Goal: Task Accomplishment & Management: Manage account settings

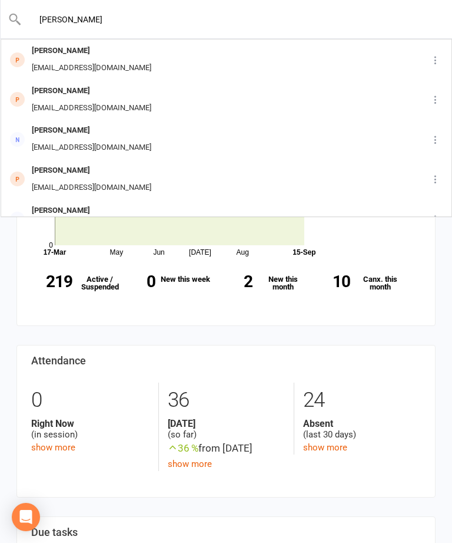
type input "[PERSON_NAME]"
click at [176, 55] on div "[PERSON_NAME] An [EMAIL_ADDRESS][DOMAIN_NAME]" at bounding box center [197, 59] width 391 height 39
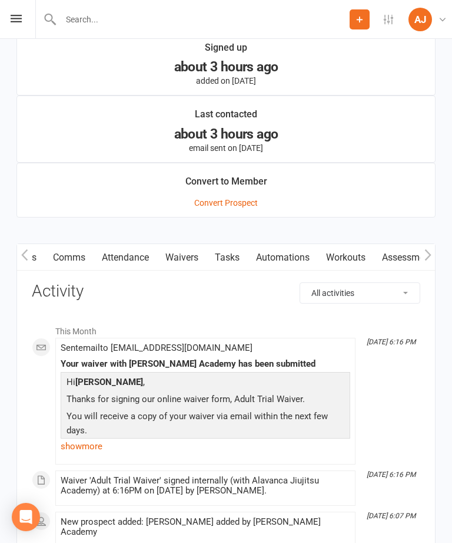
scroll to position [0, 59]
click at [196, 260] on link "Waivers" at bounding box center [182, 257] width 49 height 27
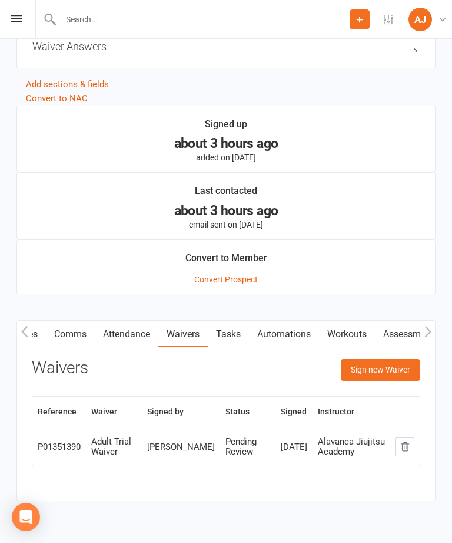
scroll to position [870, 0]
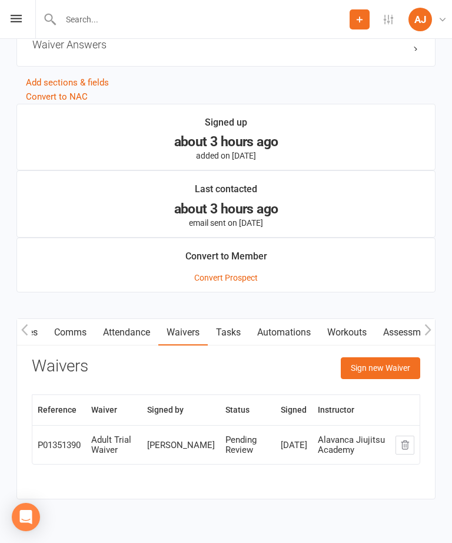
click at [378, 366] on button "Sign new Waiver" at bounding box center [381, 367] width 80 height 21
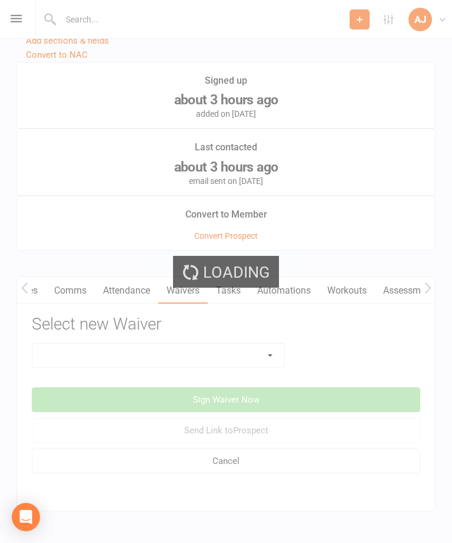
scroll to position [916, 0]
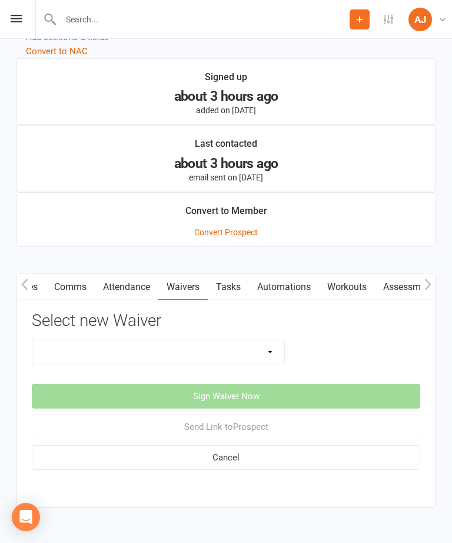
click at [273, 352] on select "Adults Membership Waiver Adult Trial Waiver Casual Pass Waiver Kids Membership …" at bounding box center [158, 352] width 252 height 24
select select "8144"
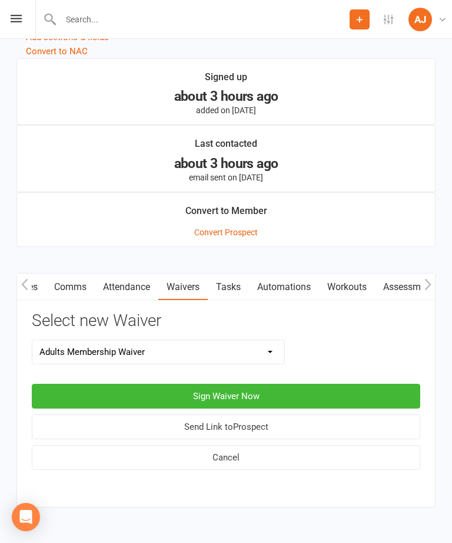
click at [286, 392] on button "Sign Waiver Now" at bounding box center [226, 396] width 389 height 25
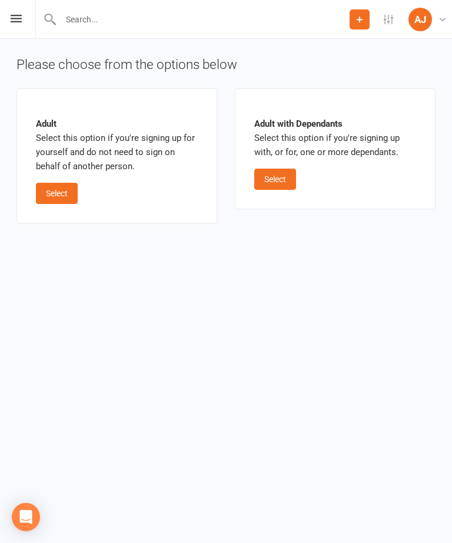
click at [65, 191] on button "Select" at bounding box center [57, 193] width 42 height 21
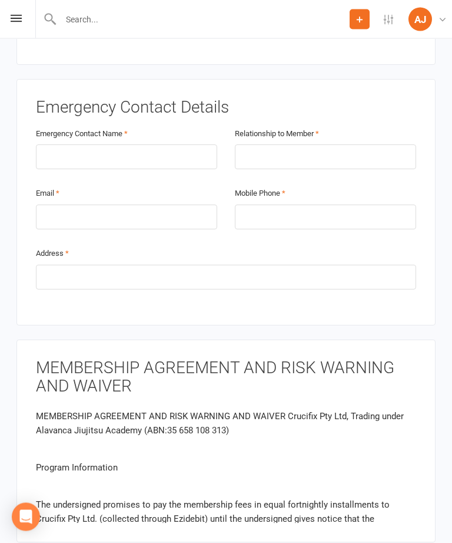
scroll to position [732, 0]
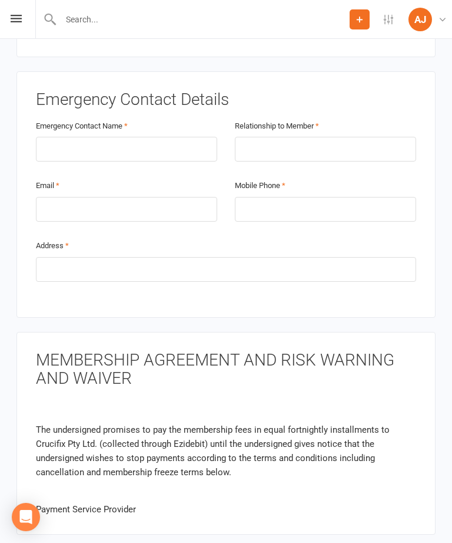
click at [342, 441] on p "The undersigned promises to pay the membership fees in equal fortnightly instal…" at bounding box center [226, 450] width 381 height 57
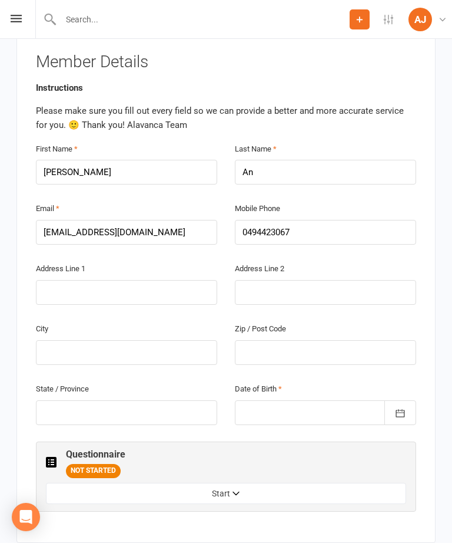
scroll to position [252, 0]
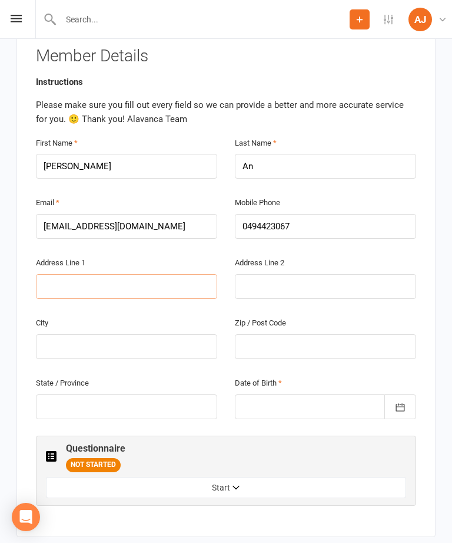
click at [136, 274] on input "text" at bounding box center [126, 286] width 181 height 25
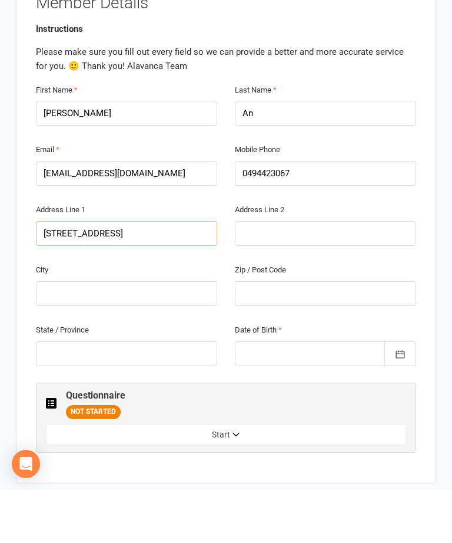
type input "16 Broadway Chippendale"
click at [167, 334] on input "text" at bounding box center [126, 346] width 181 height 25
type input "NSW"
click at [313, 334] on input "text" at bounding box center [325, 346] width 181 height 25
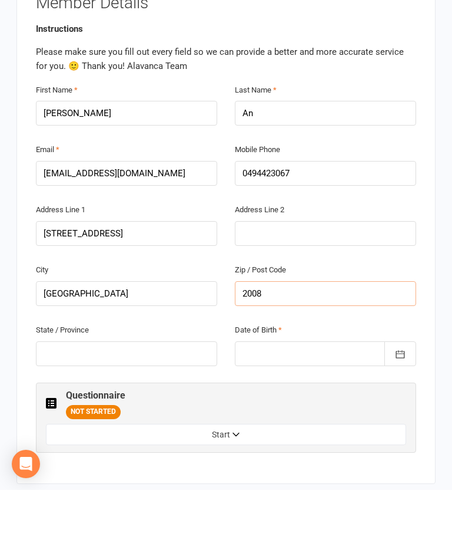
type input "2008"
click at [158, 334] on input "NSW" at bounding box center [126, 346] width 181 height 25
type input "N"
type input "Chippendale"
click at [177, 274] on input "16 Broadway Chippendale" at bounding box center [126, 286] width 181 height 25
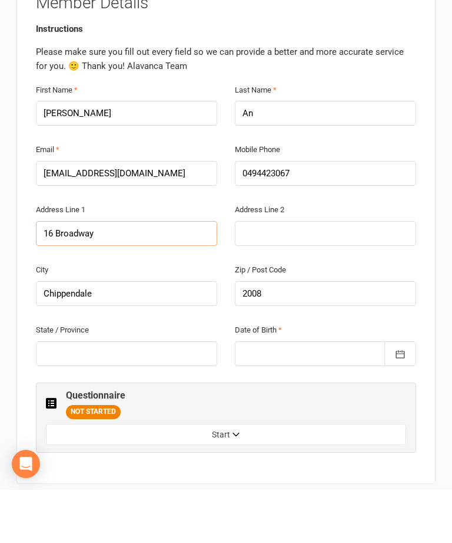
type input "16 Broadway"
click at [150, 394] on input "text" at bounding box center [126, 406] width 181 height 25
type input "NSW"
click at [391, 394] on button "button" at bounding box center [401, 406] width 32 height 25
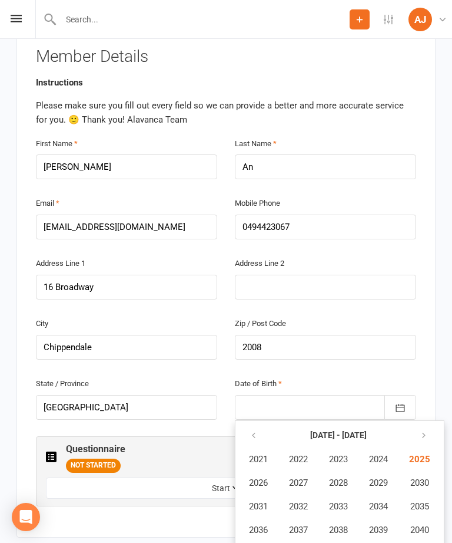
scroll to position [255, 0]
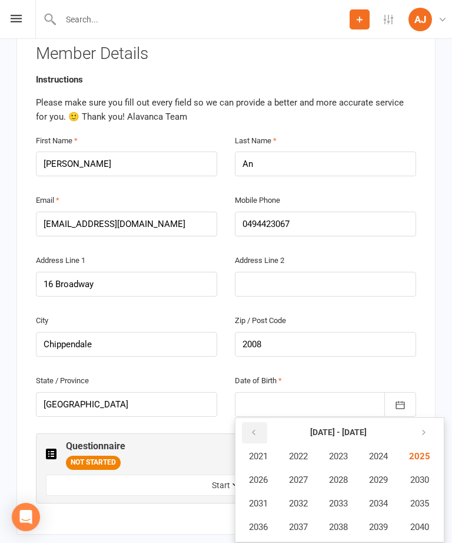
click at [255, 422] on button "button" at bounding box center [254, 432] width 25 height 21
click at [388, 451] on span "2004" at bounding box center [378, 456] width 19 height 11
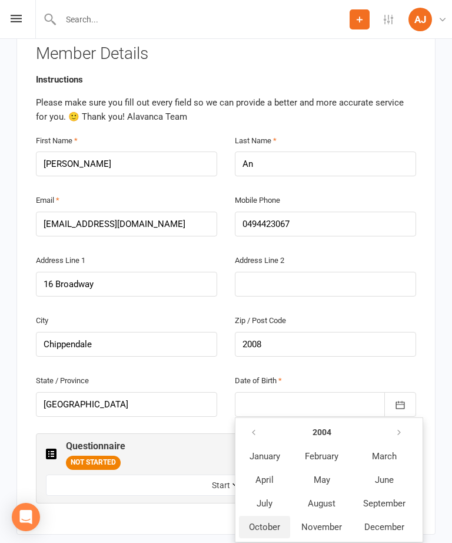
click at [270, 521] on span "October" at bounding box center [264, 526] width 31 height 11
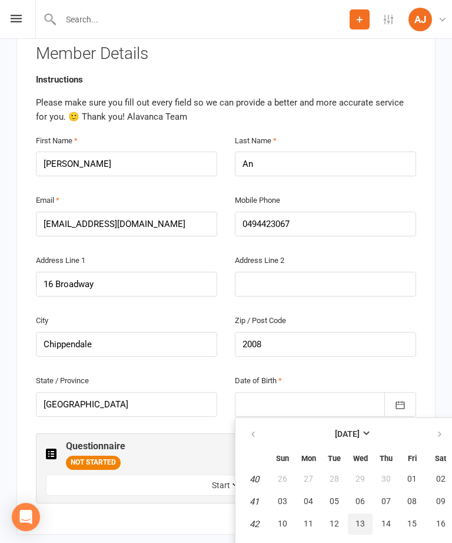
click at [357, 513] on button "13" at bounding box center [360, 523] width 25 height 21
type input "13 Oct 2004"
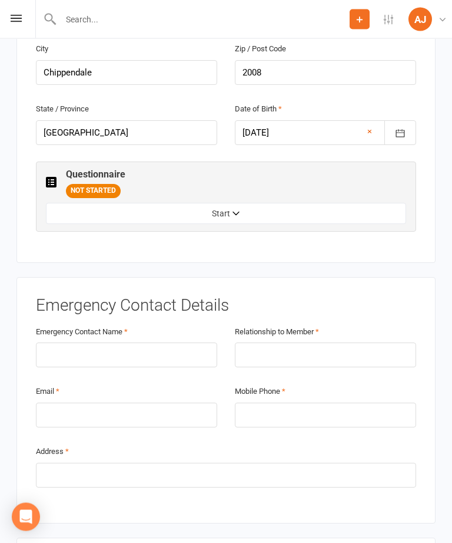
scroll to position [527, 0]
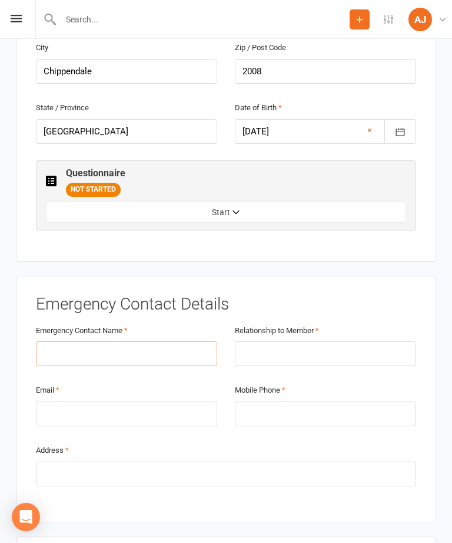
click at [155, 341] on input "text" at bounding box center [126, 353] width 181 height 25
type input "Wenping Wang"
click at [341, 341] on input "text" at bounding box center [325, 353] width 181 height 25
type input "Mother"
click at [148, 401] on input "email" at bounding box center [126, 413] width 181 height 25
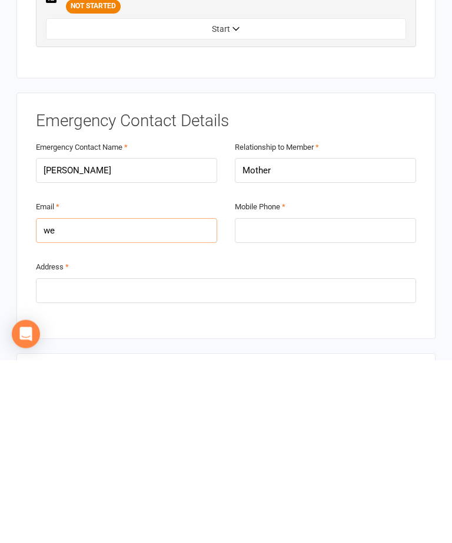
type input "w"
type input "wangwenping1128@outlook.com"
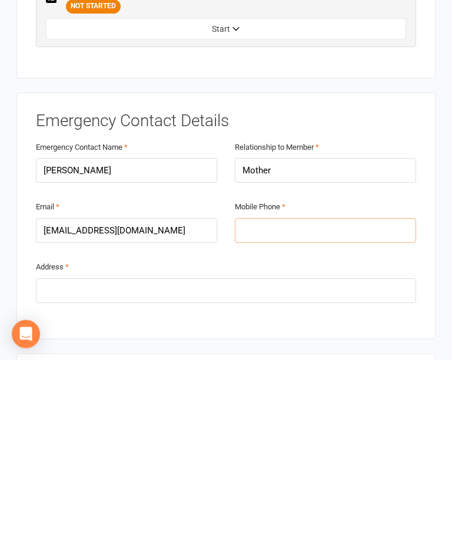
click at [373, 401] on input "tel" at bounding box center [325, 413] width 181 height 25
type input "0494423067"
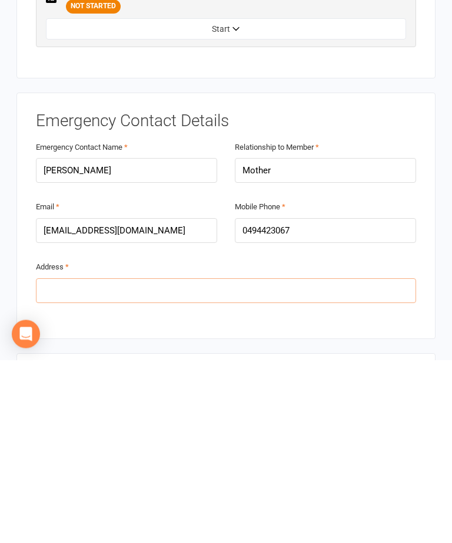
click at [343, 461] on input "text" at bounding box center [226, 473] width 381 height 25
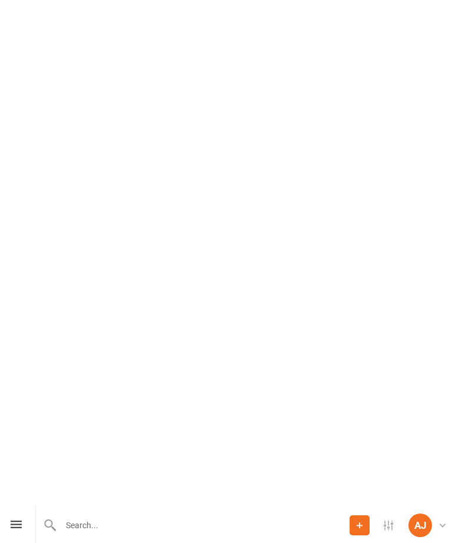
scroll to position [1452, 0]
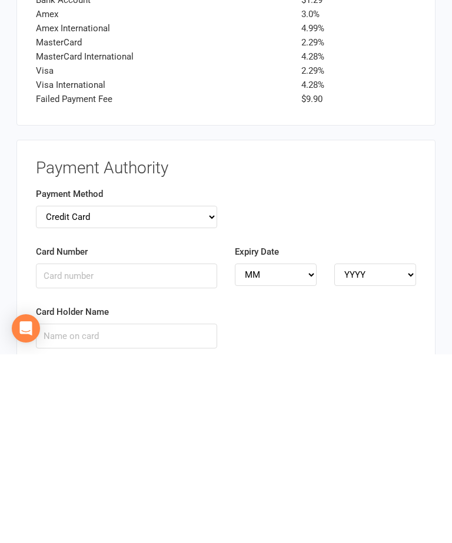
type input "Room 901, Unit 4, Building 3 Shiji Huayuan Residental Area Xuanhua District Zha…"
click at [203, 394] on select "Credit Card Bank Account" at bounding box center [126, 405] width 181 height 22
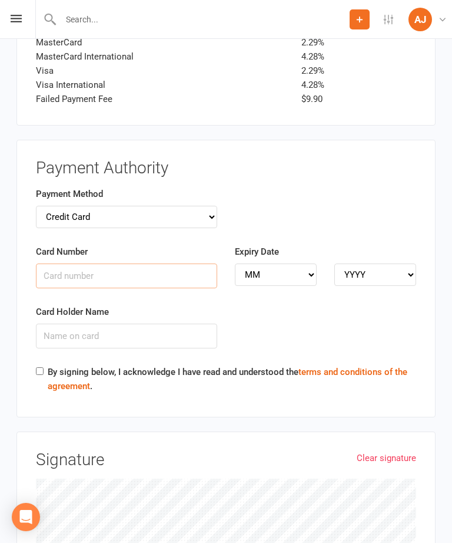
click at [168, 263] on input "Card Number" at bounding box center [126, 275] width 181 height 25
type input "5314569510447232"
click at [293, 263] on select "MM 01 02 03 04 05 06 07 08 09 10 11 12" at bounding box center [276, 274] width 82 height 22
select select "05"
click at [391, 263] on select "YYYY 2025 2026 2027 2028 2029 2030 2031 2032 2033 2034" at bounding box center [376, 274] width 82 height 22
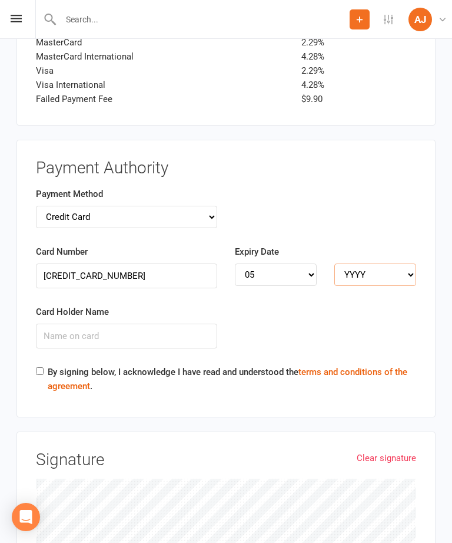
click at [399, 263] on select "YYYY 2025 2026 2027 2028 2029 2030 2031 2032 2033 2034" at bounding box center [376, 274] width 82 height 22
select select "2030"
click at [154, 323] on input "Card Holder Name" at bounding box center [126, 335] width 181 height 25
type input "YANG AN"
click at [38, 367] on input "By signing below, I acknowledge I have read and understood the terms and condit…" at bounding box center [40, 371] width 8 height 8
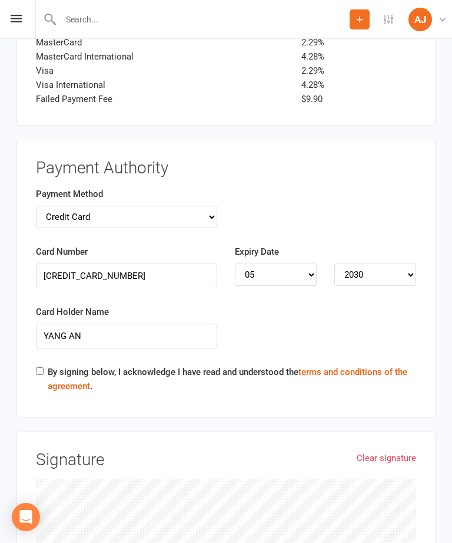
checkbox input "true"
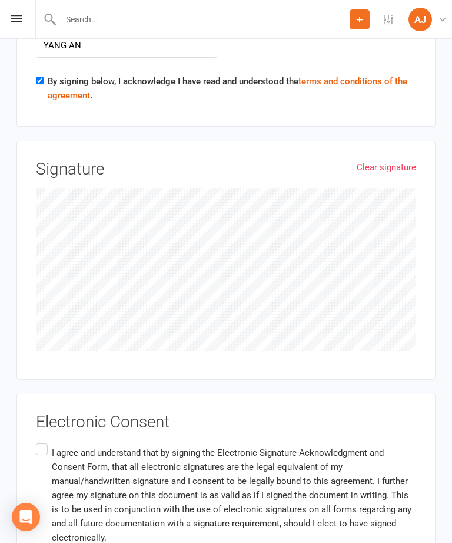
scroll to position [1931, 0]
click at [42, 440] on input "I agree and understand that by signing the Electronic Signature Acknowledgment …" at bounding box center [40, 440] width 8 height 0
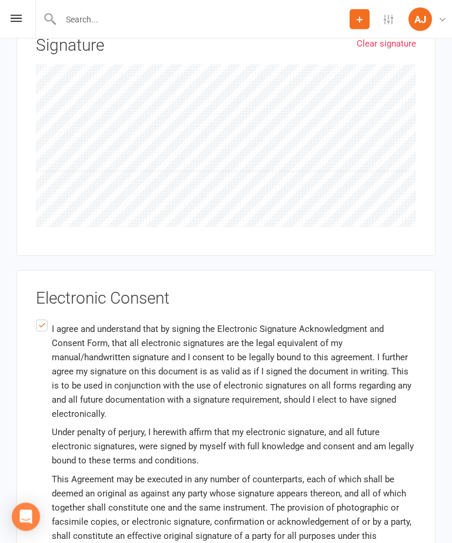
scroll to position [2124, 0]
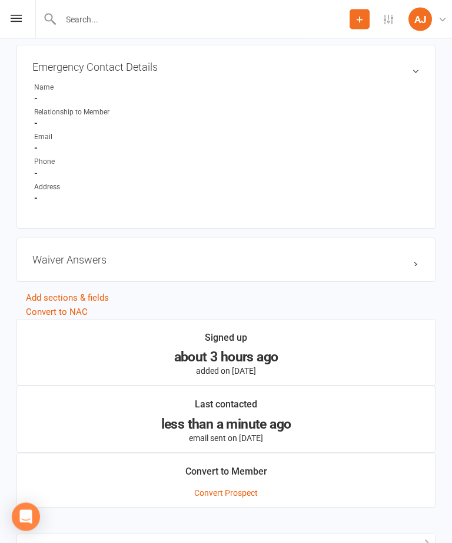
scroll to position [656, 0]
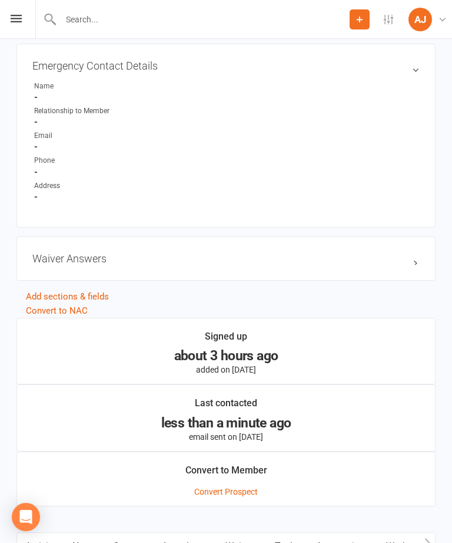
click at [249, 492] on link "Convert Prospect" at bounding box center [226, 491] width 64 height 9
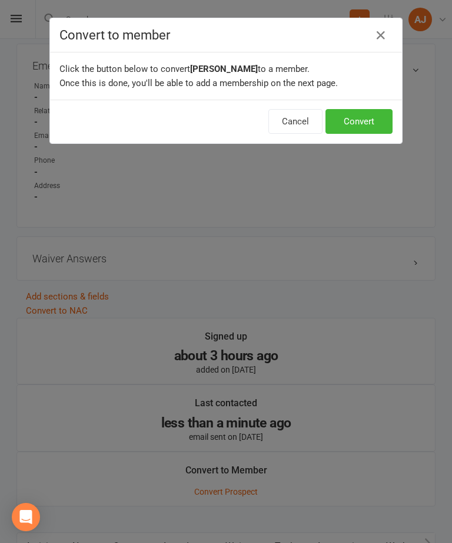
click at [372, 112] on button "Convert" at bounding box center [359, 121] width 67 height 25
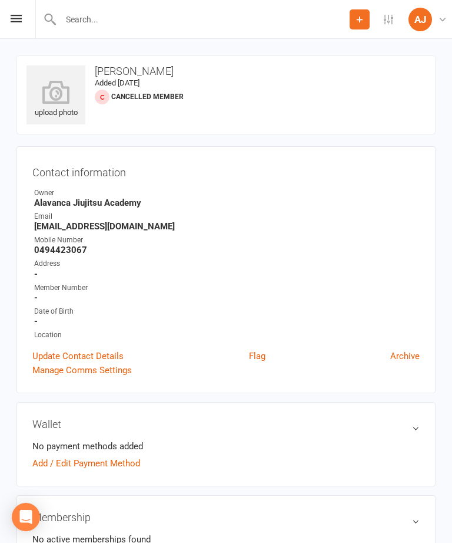
click at [16, 18] on icon at bounding box center [16, 19] width 11 height 8
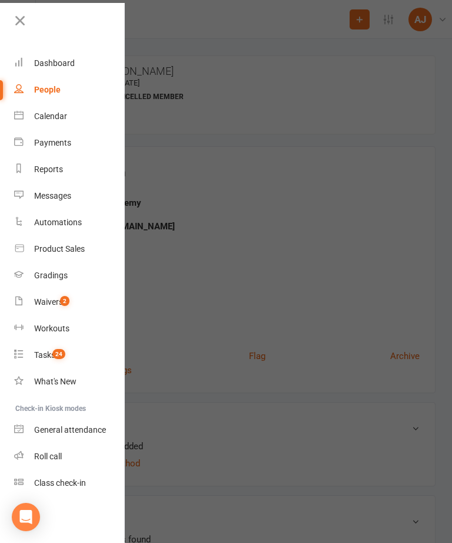
click at [52, 298] on div "Waivers" at bounding box center [48, 301] width 29 height 9
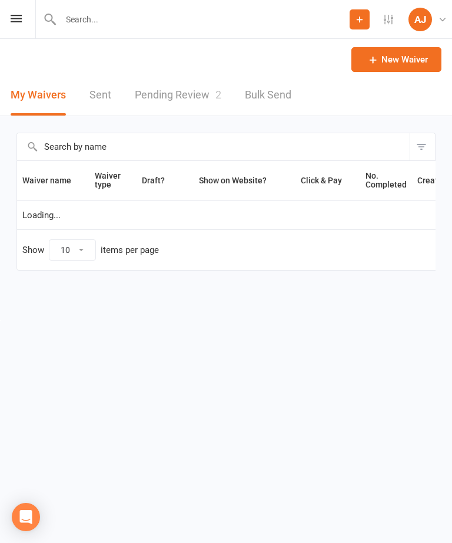
select select "100"
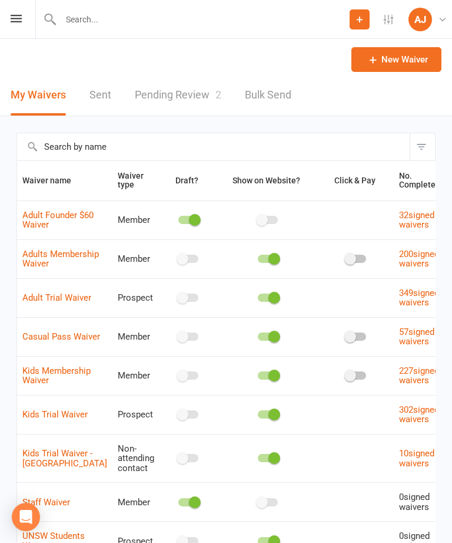
click at [200, 97] on link "Pending Review 2" at bounding box center [178, 95] width 87 height 41
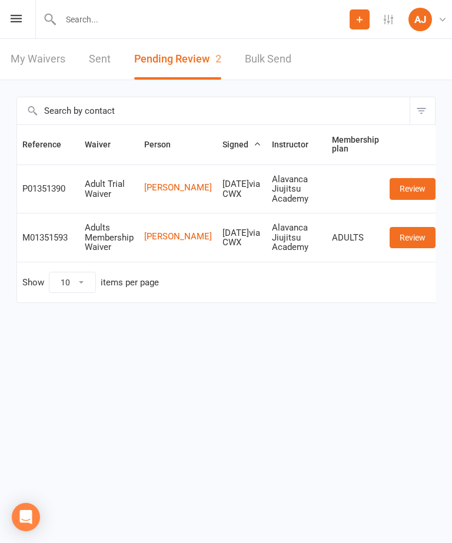
click at [404, 191] on link "Review" at bounding box center [413, 188] width 46 height 21
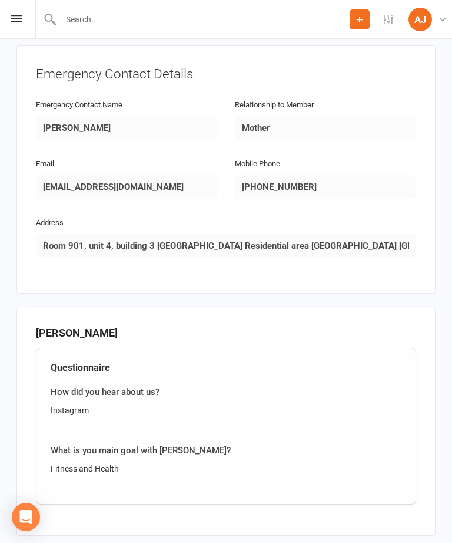
scroll to position [765, 0]
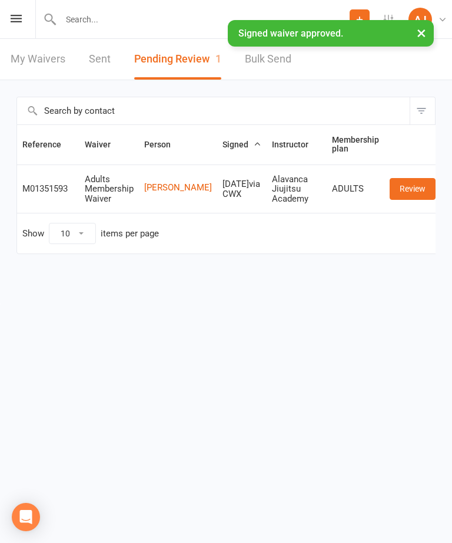
click at [403, 189] on link "Review" at bounding box center [413, 188] width 46 height 21
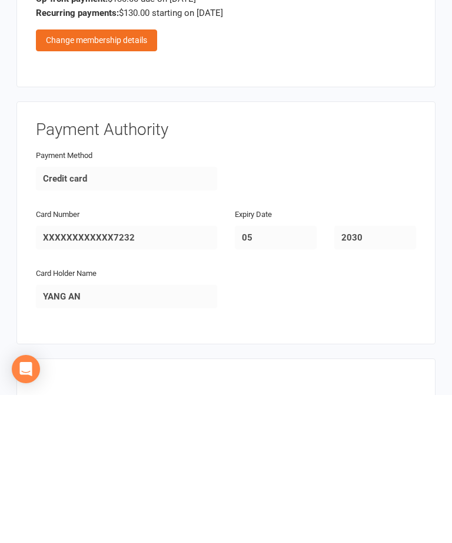
scroll to position [1267, 0]
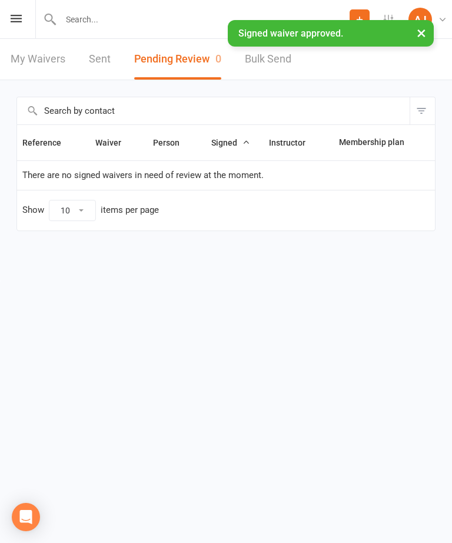
click at [77, 19] on input "text" at bounding box center [203, 19] width 293 height 16
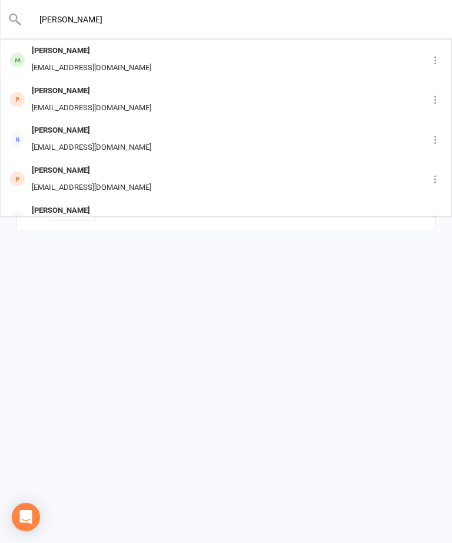
type input "Yang"
click at [229, 58] on div "Yang An anyang2004go@outlook.com" at bounding box center [197, 59] width 391 height 39
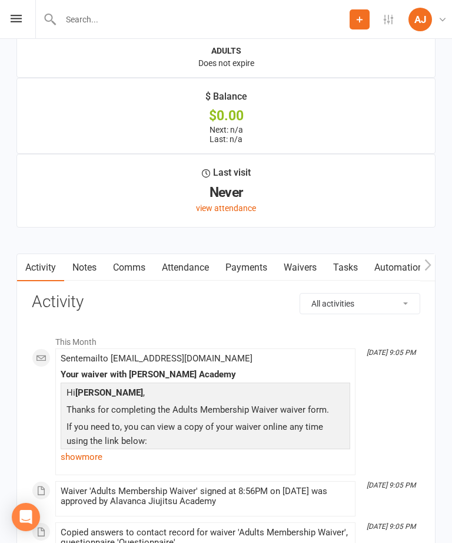
scroll to position [1239, 0]
click at [262, 273] on link "Payments" at bounding box center [246, 266] width 58 height 27
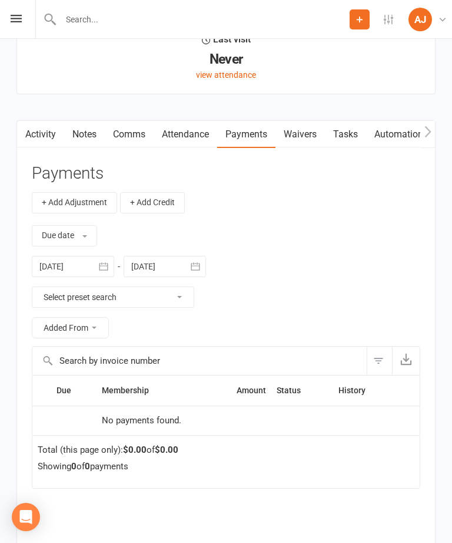
scroll to position [1369, 0]
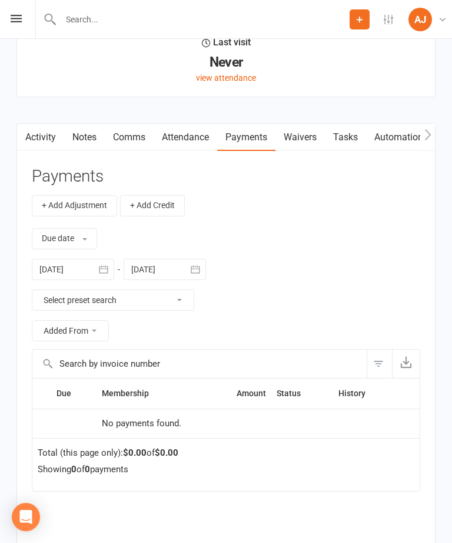
click at [194, 140] on link "Attendance" at bounding box center [186, 137] width 64 height 27
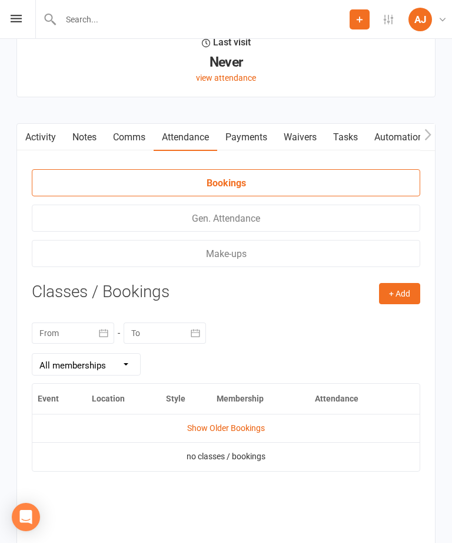
click at [259, 141] on link "Payments" at bounding box center [246, 137] width 58 height 27
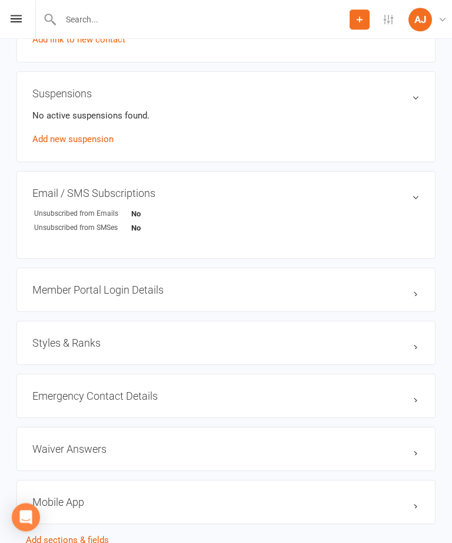
scroll to position [671, 0]
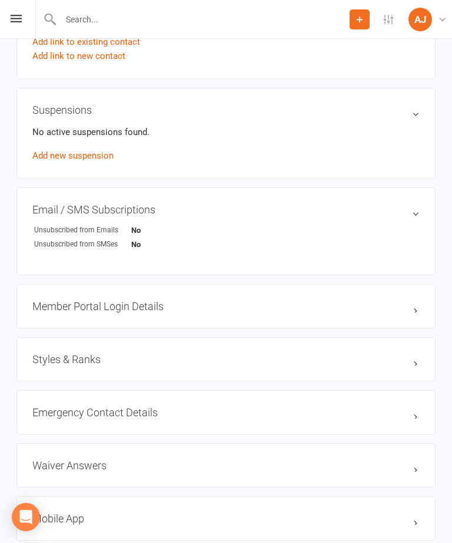
click at [370, 365] on h3 "Styles & Ranks" at bounding box center [226, 359] width 388 height 12
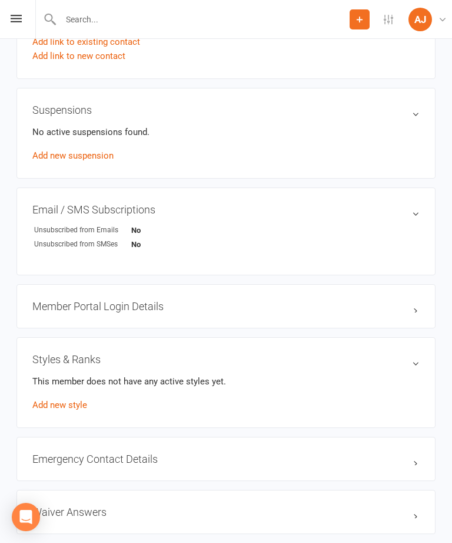
click at [74, 405] on link "Add new style" at bounding box center [59, 404] width 55 height 11
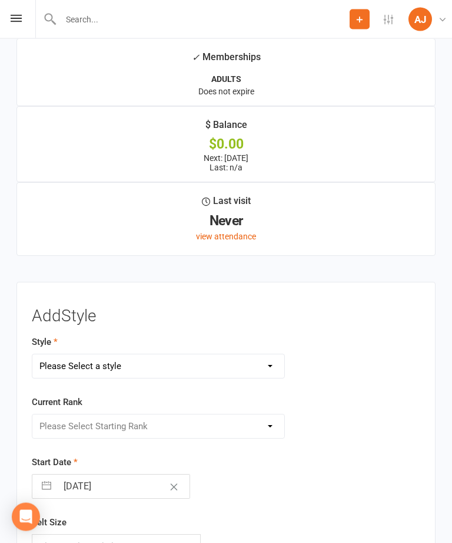
scroll to position [1259, 0]
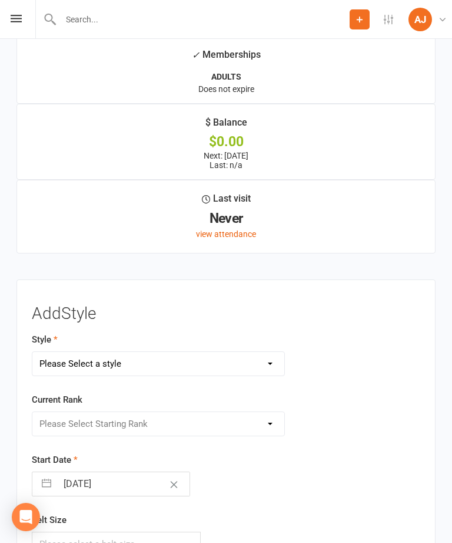
click at [268, 367] on select "Please Select a style Adults Jiujitsu Kids Jiujitsu" at bounding box center [158, 364] width 252 height 24
select select "2455"
click at [260, 425] on select "Please Select Starting Rank White Belt White Belt - 1 Stripe White Belt - 2 Str…" at bounding box center [158, 424] width 252 height 24
select select "24379"
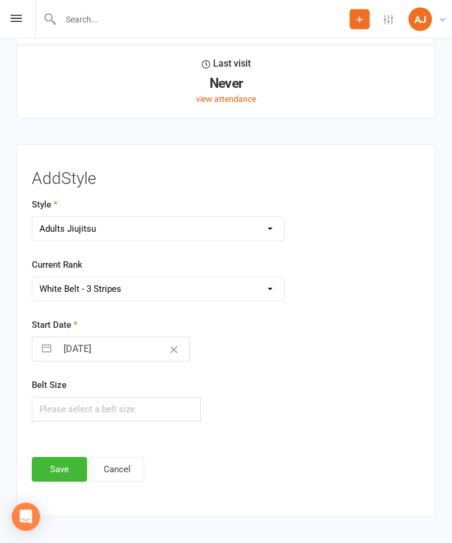
scroll to position [1394, 0]
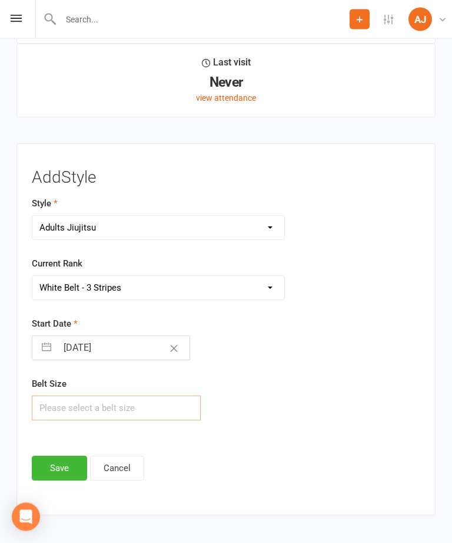
click at [166, 411] on input "text" at bounding box center [116, 408] width 169 height 25
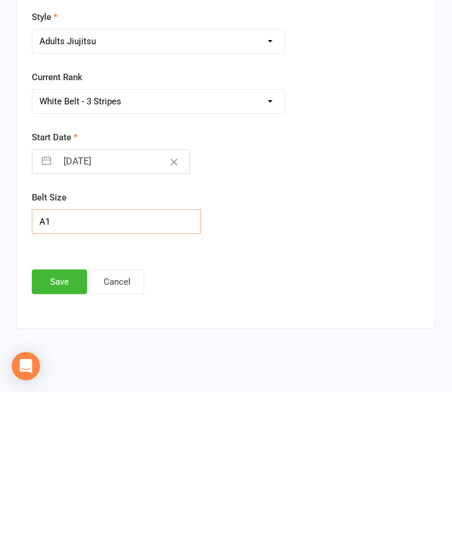
type input "A1"
click at [68, 420] on button "Save" at bounding box center [59, 432] width 55 height 25
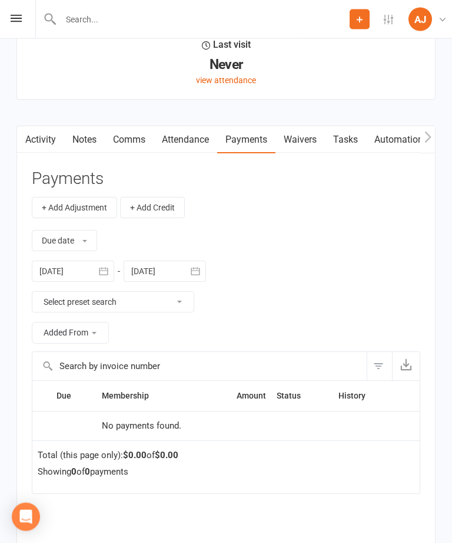
scroll to position [1492, 0]
click at [180, 295] on select "Select preset search All failures All skipped payments All pending payments Suc…" at bounding box center [112, 302] width 161 height 20
click at [92, 241] on button "Due date" at bounding box center [64, 240] width 65 height 21
click at [285, 269] on div "Due date Due date Date paid Date failed Date settled 15 Aug 2025 August 2025 Su…" at bounding box center [226, 284] width 389 height 133
click at [321, 145] on link "Waivers" at bounding box center [300, 139] width 49 height 27
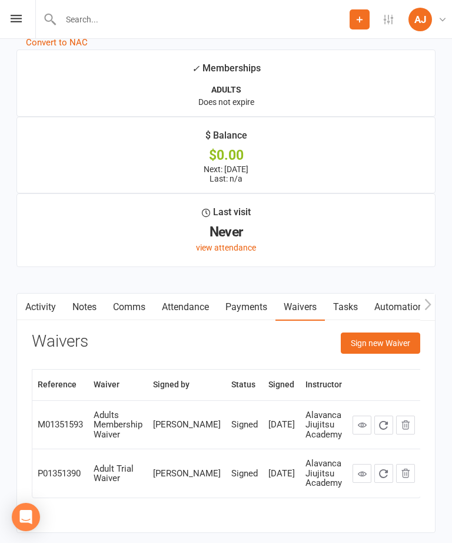
scroll to position [1356, 0]
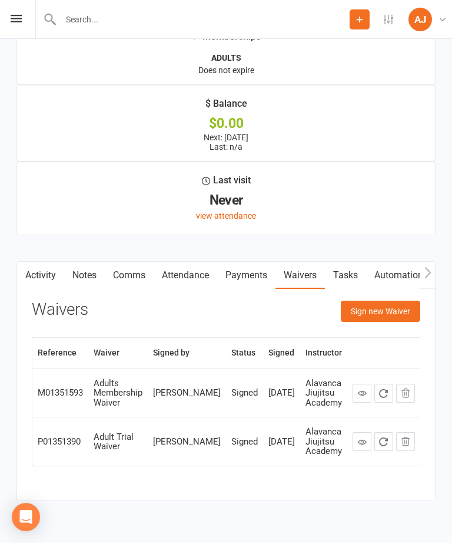
click at [262, 276] on link "Payments" at bounding box center [246, 275] width 58 height 27
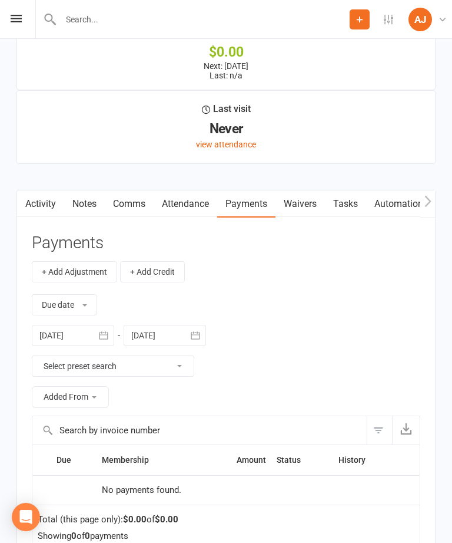
scroll to position [1434, 0]
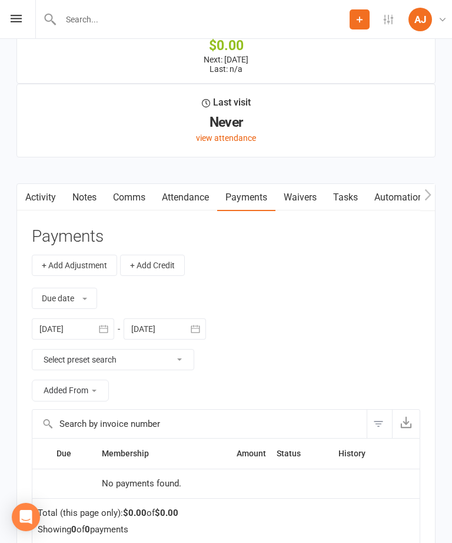
click at [101, 261] on button "+ Add Adjustment" at bounding box center [74, 265] width 85 height 21
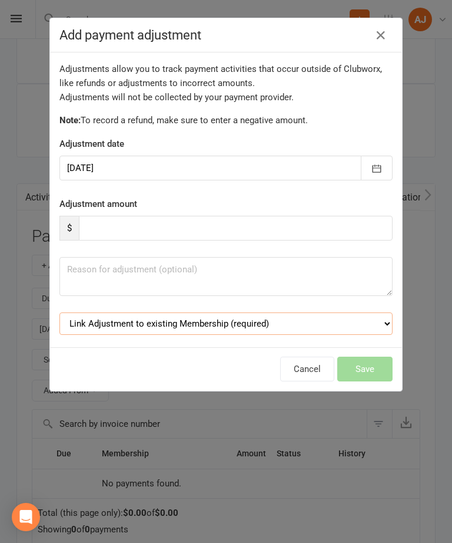
click at [306, 318] on select "Link Adjustment to existing Membership (required) ADULTS (starts: Sep 15, 2025)" at bounding box center [226, 323] width 333 height 22
click at [386, 34] on icon "button" at bounding box center [381, 35] width 14 height 14
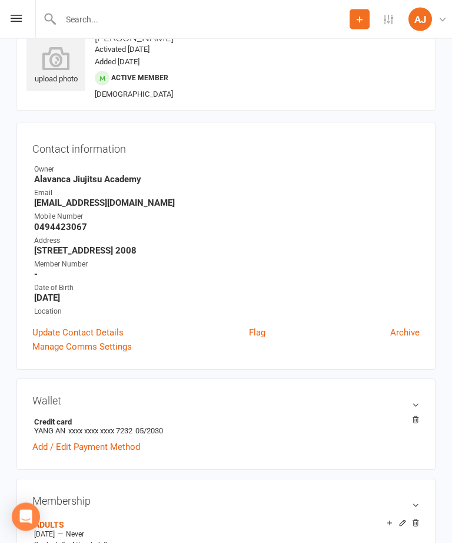
scroll to position [0, 0]
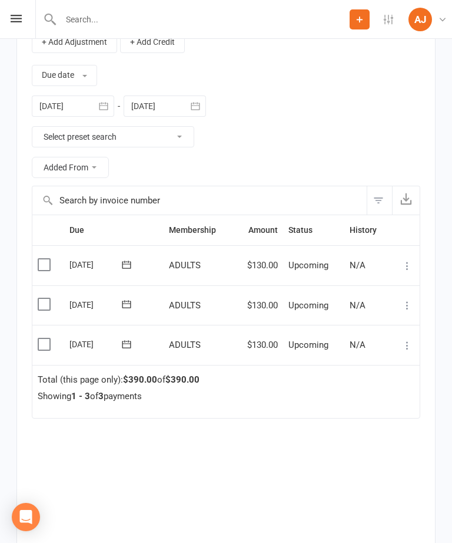
scroll to position [1538, 0]
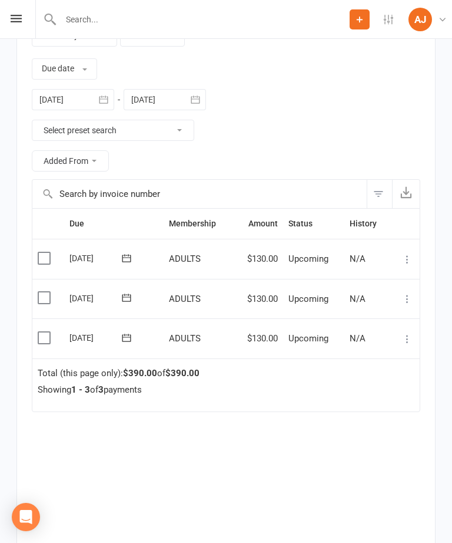
click at [427, 335] on div "Activity Notes Comms Attendance Payments Waivers Tasks Automations Workouts Gra…" at bounding box center [225, 267] width 419 height 629
click at [404, 333] on icon at bounding box center [408, 339] width 12 height 12
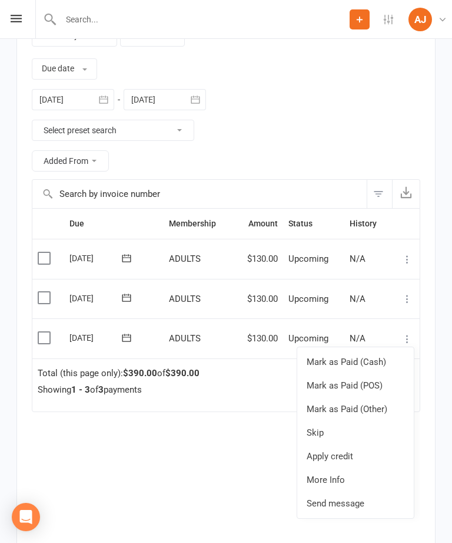
click at [257, 442] on div "Due Contact Membership Amount Status History Invoice # Select this [DATE] Yang …" at bounding box center [226, 386] width 389 height 356
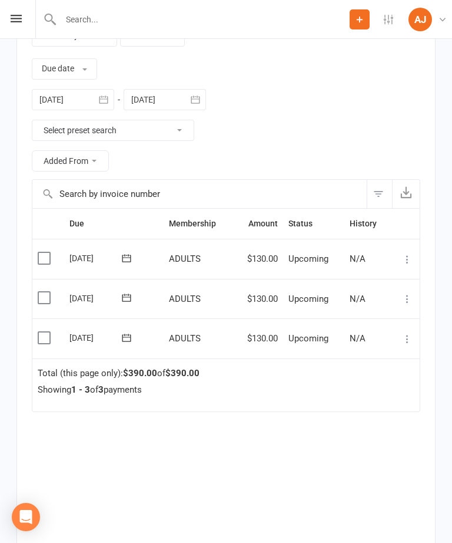
click at [405, 333] on icon at bounding box center [408, 339] width 12 height 12
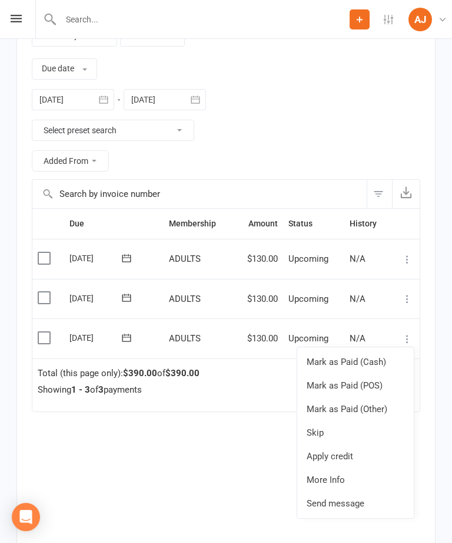
click at [431, 384] on div "Activity Notes Comms Attendance Payments Waivers Tasks Automations Workouts Gra…" at bounding box center [225, 267] width 419 height 629
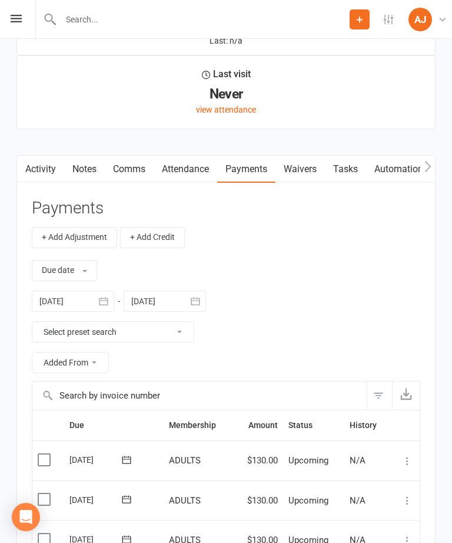
scroll to position [0, 0]
click at [348, 174] on link "Tasks" at bounding box center [345, 169] width 41 height 27
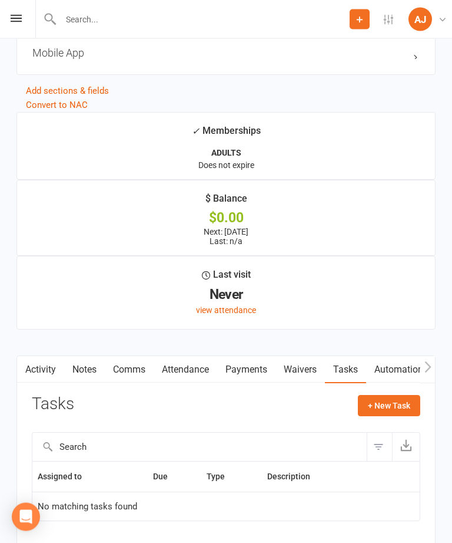
scroll to position [1187, 0]
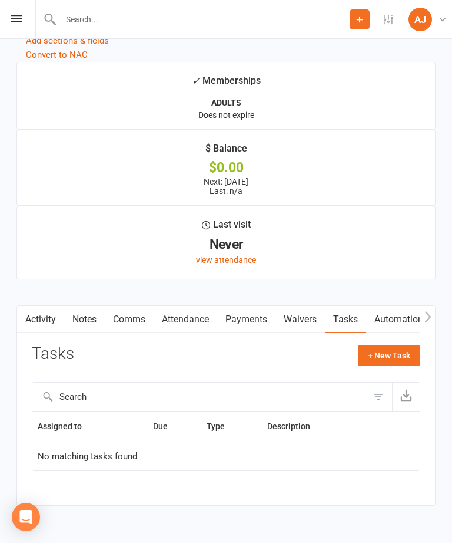
click at [388, 358] on button "+ New Task" at bounding box center [389, 355] width 62 height 21
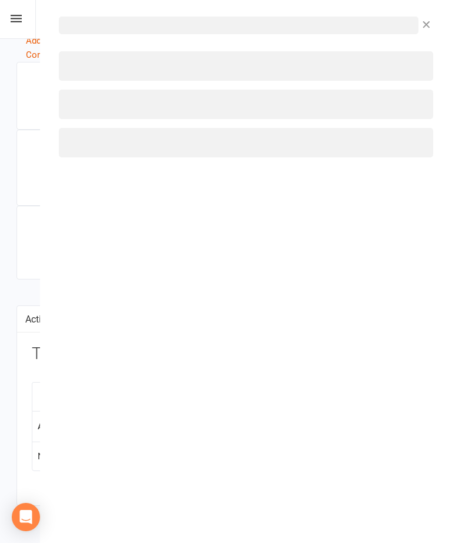
select select "45886"
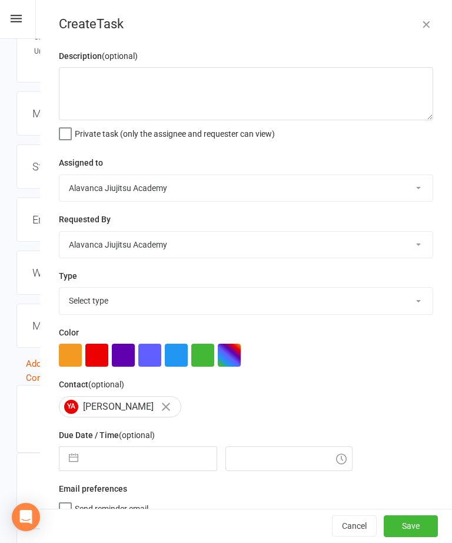
scroll to position [863, 0]
click at [293, 89] on textarea at bounding box center [246, 93] width 375 height 53
click at [117, 81] on textarea "Add $166.66 to his next payment." at bounding box center [246, 93] width 375 height 53
click at [299, 87] on textarea "Add $166.66 to his next payment." at bounding box center [246, 93] width 375 height 53
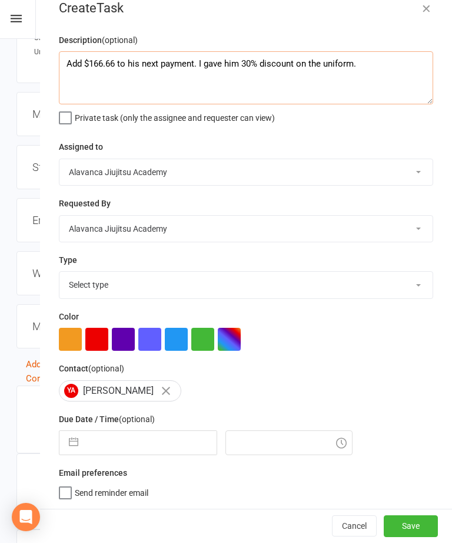
scroll to position [18, 0]
type textarea "Add $166.66 to his next payment. I gave him 30% discount on the uniform."
click at [411, 232] on select "[PERSON_NAME] [PERSON_NAME] [PERSON_NAME] [PERSON_NAME] [PERSON_NAME] [PERSON_N…" at bounding box center [247, 229] width 374 height 26
select select "45773"
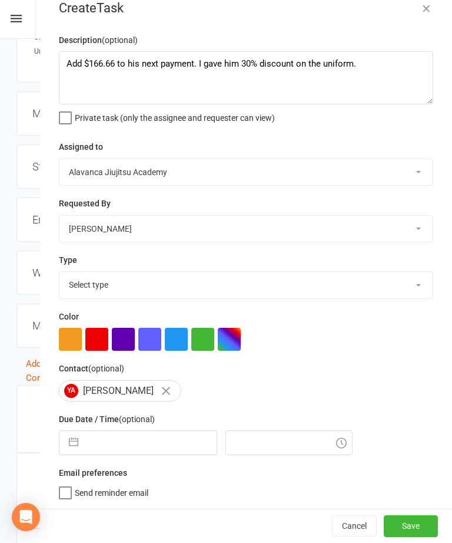
click at [409, 283] on select "Select type App E-mail Instagram Internal Meeting Membership Merchandise Paymen…" at bounding box center [247, 285] width 374 height 26
select select "28977"
click at [371, 284] on select "App E-mail Instagram Internal Meeting Membership Merchandise Payments Phone cal…" at bounding box center [247, 285] width 374 height 26
click at [96, 337] on button "button" at bounding box center [96, 339] width 23 height 23
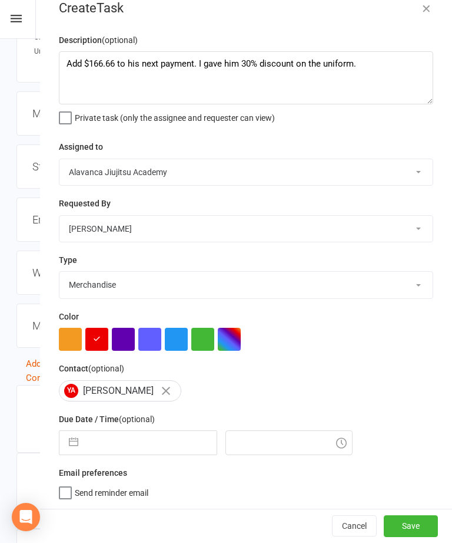
click at [156, 445] on input "text" at bounding box center [150, 443] width 133 height 24
select select "7"
select select "2025"
select select "8"
select select "2025"
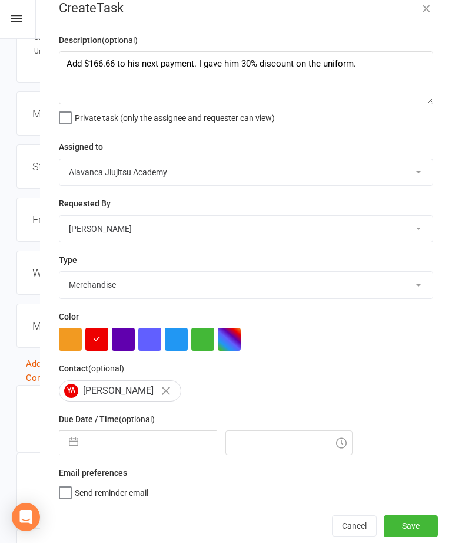
select select "9"
select select "2025"
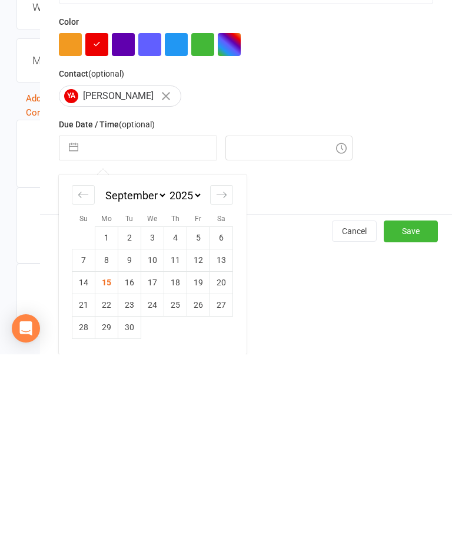
scroll to position [124, 0]
click at [134, 460] on td "16" at bounding box center [129, 471] width 23 height 22
type input "[DATE]"
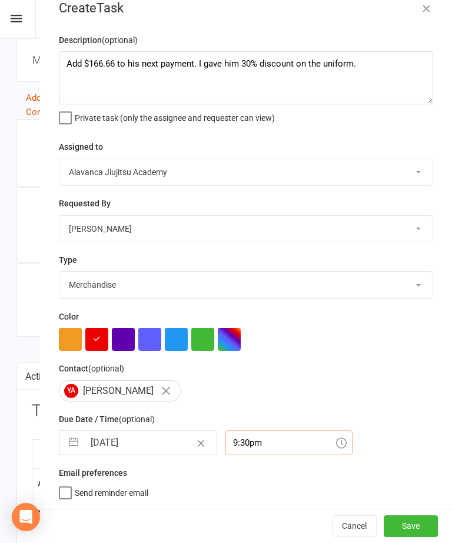
click at [265, 442] on input "9:30pm" at bounding box center [289, 442] width 127 height 25
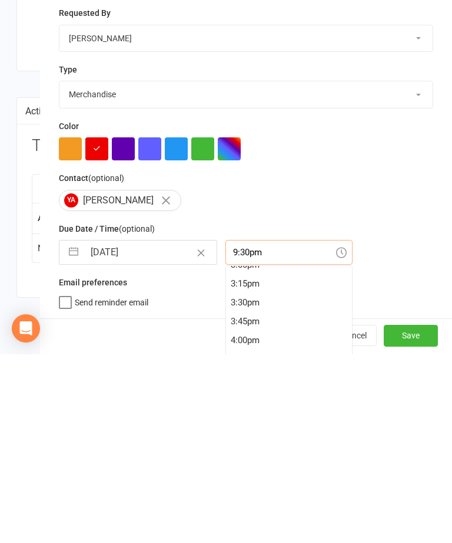
scroll to position [1138, 0]
click at [268, 485] on div "3:30pm" at bounding box center [289, 494] width 126 height 19
type input "3:30pm"
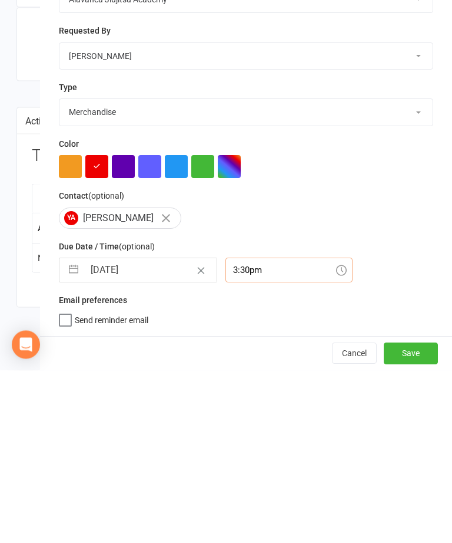
scroll to position [1224, 0]
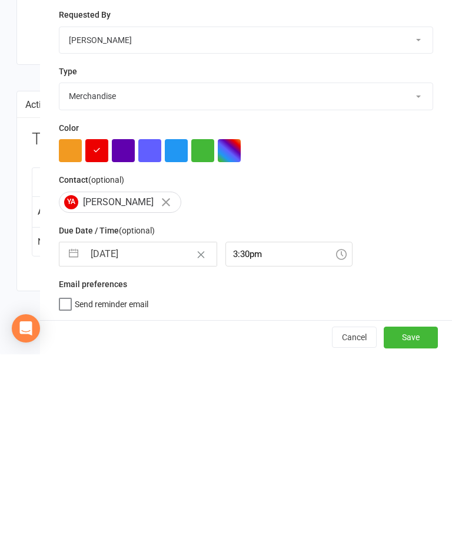
click at [68, 484] on label "Send reminder email" at bounding box center [104, 490] width 90 height 12
click at [68, 484] on input "Send reminder email" at bounding box center [104, 484] width 90 height 0
checkbox input "true"
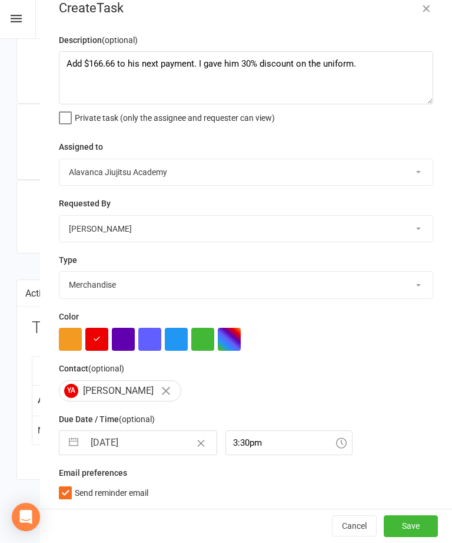
scroll to position [18, 0]
click at [419, 524] on button "Save" at bounding box center [411, 525] width 54 height 21
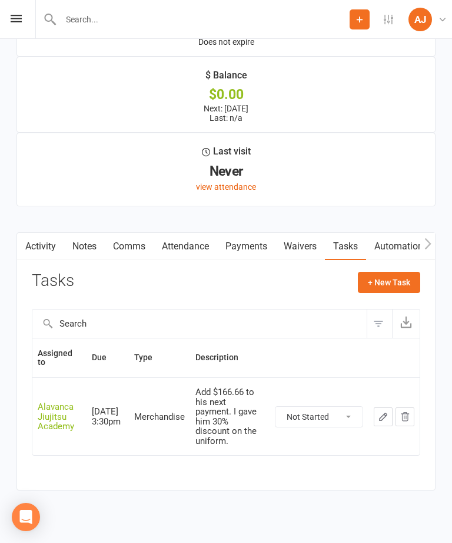
scroll to position [1271, 0]
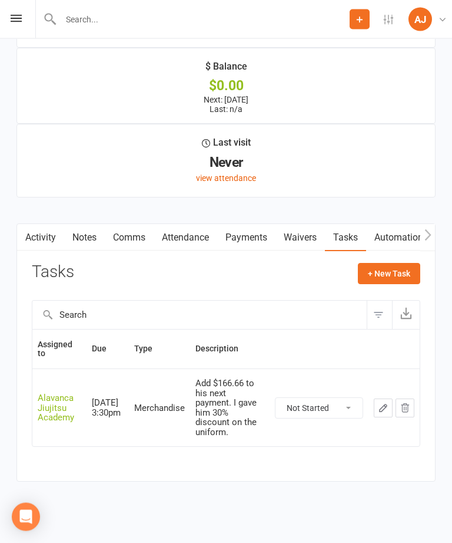
scroll to position [1271, 0]
